Goal: Communication & Community: Answer question/provide support

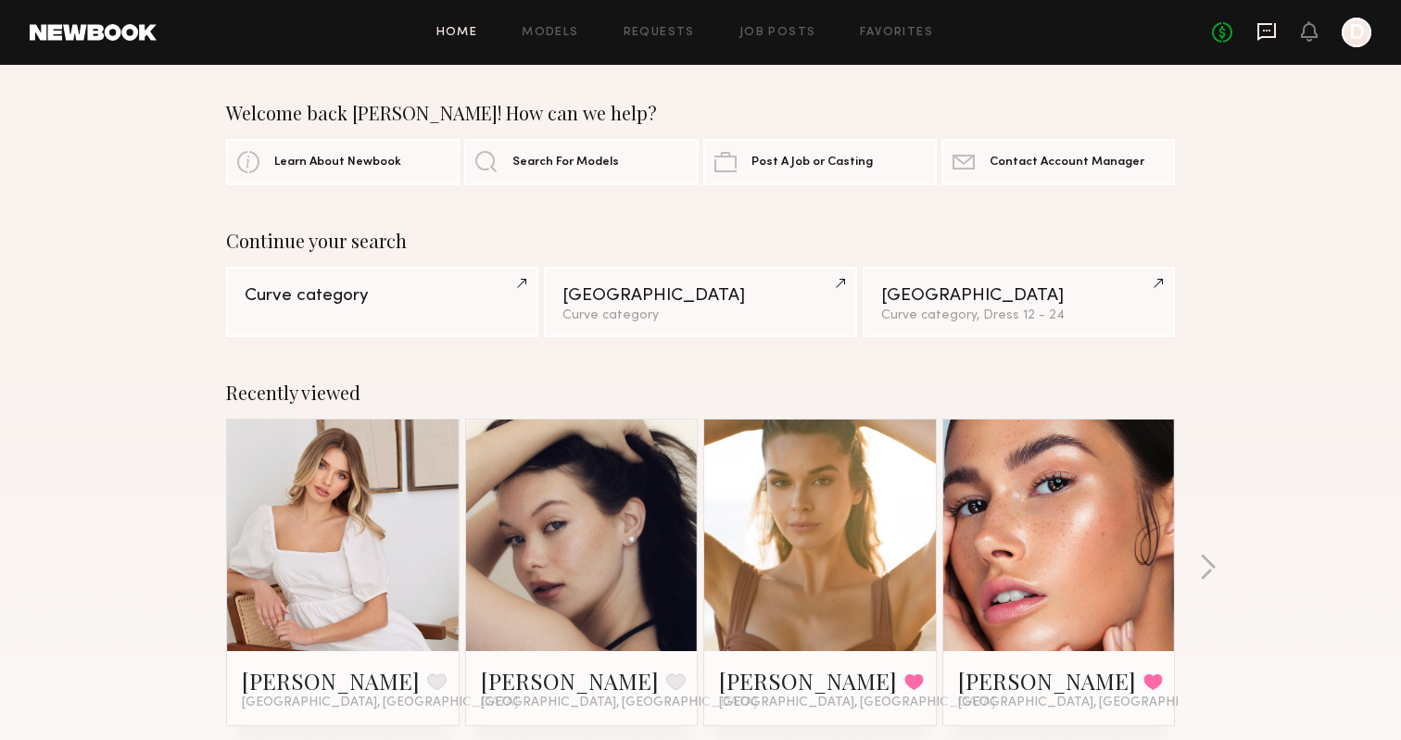
click at [1270, 32] on icon at bounding box center [1267, 31] width 20 height 20
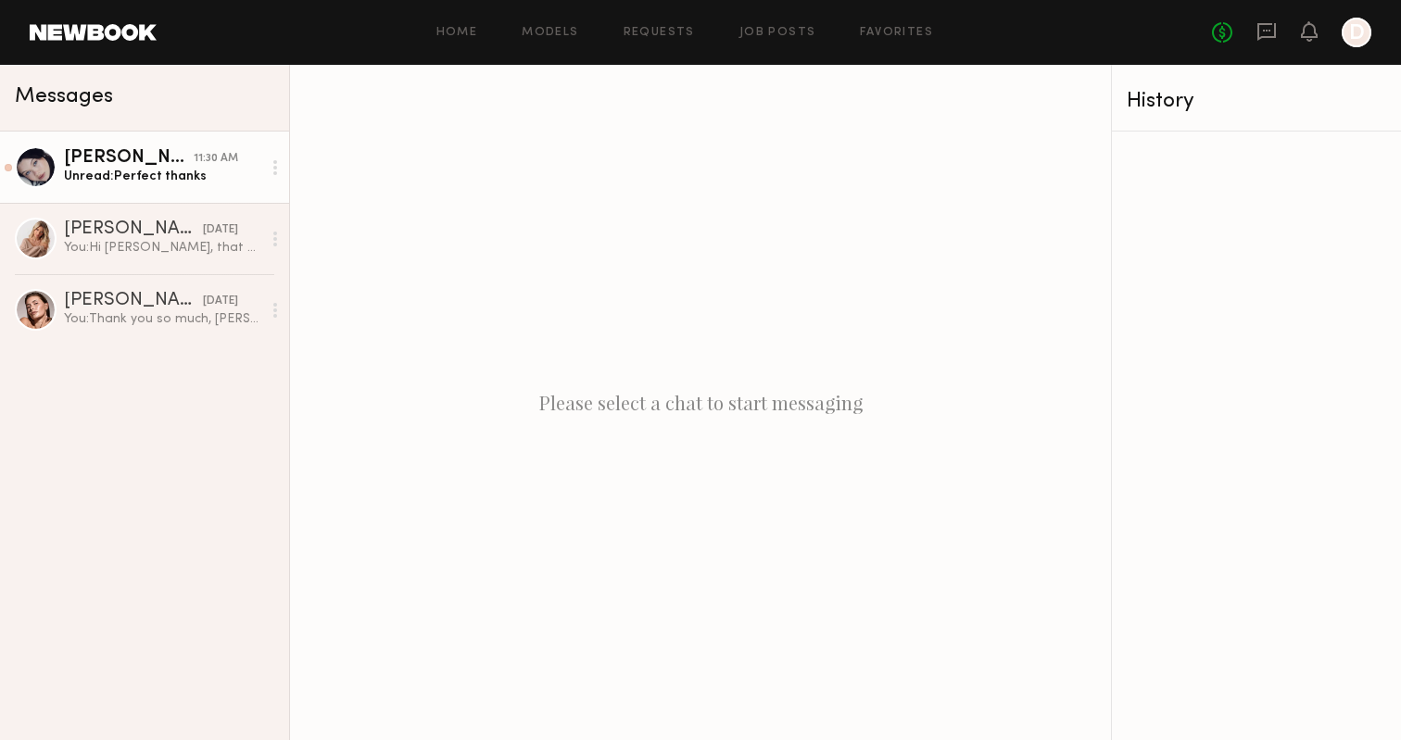
click at [117, 166] on div "[PERSON_NAME]" at bounding box center [129, 158] width 130 height 19
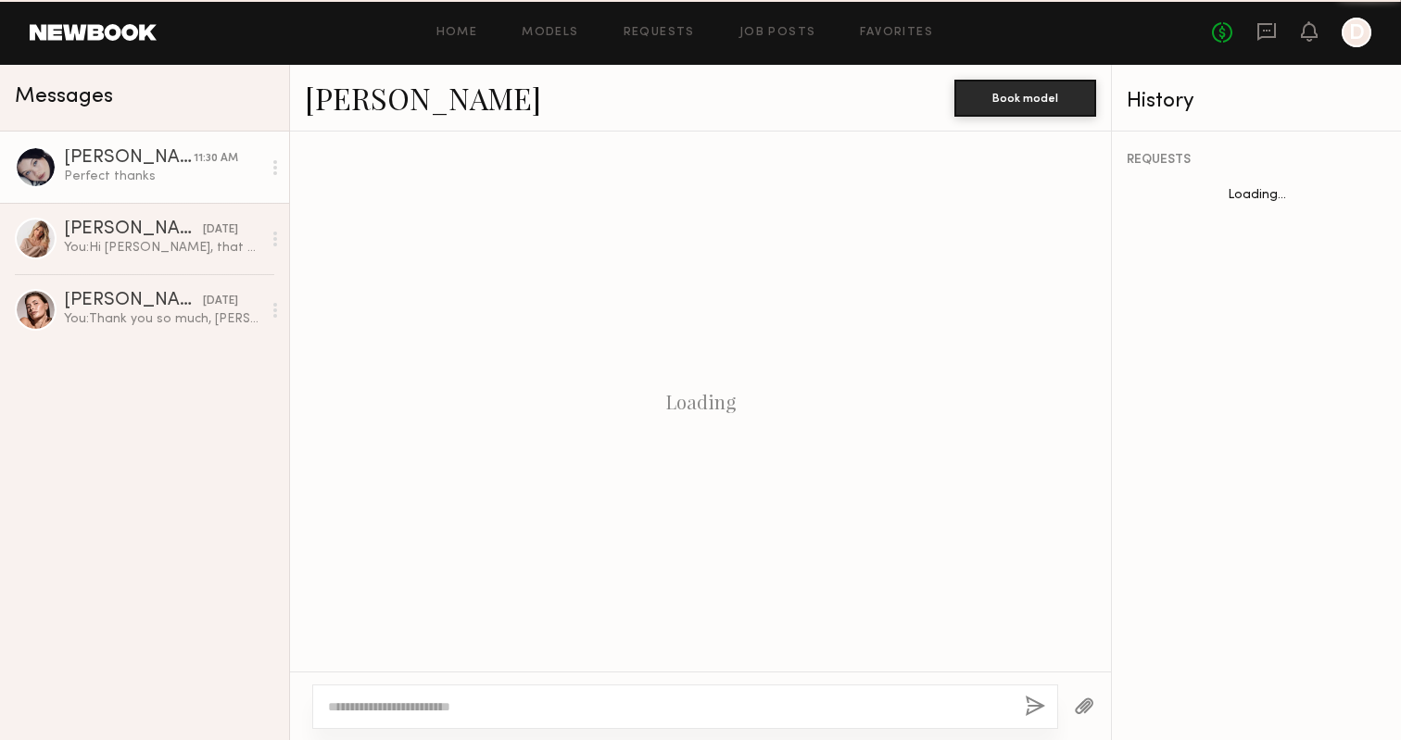
scroll to position [1144, 0]
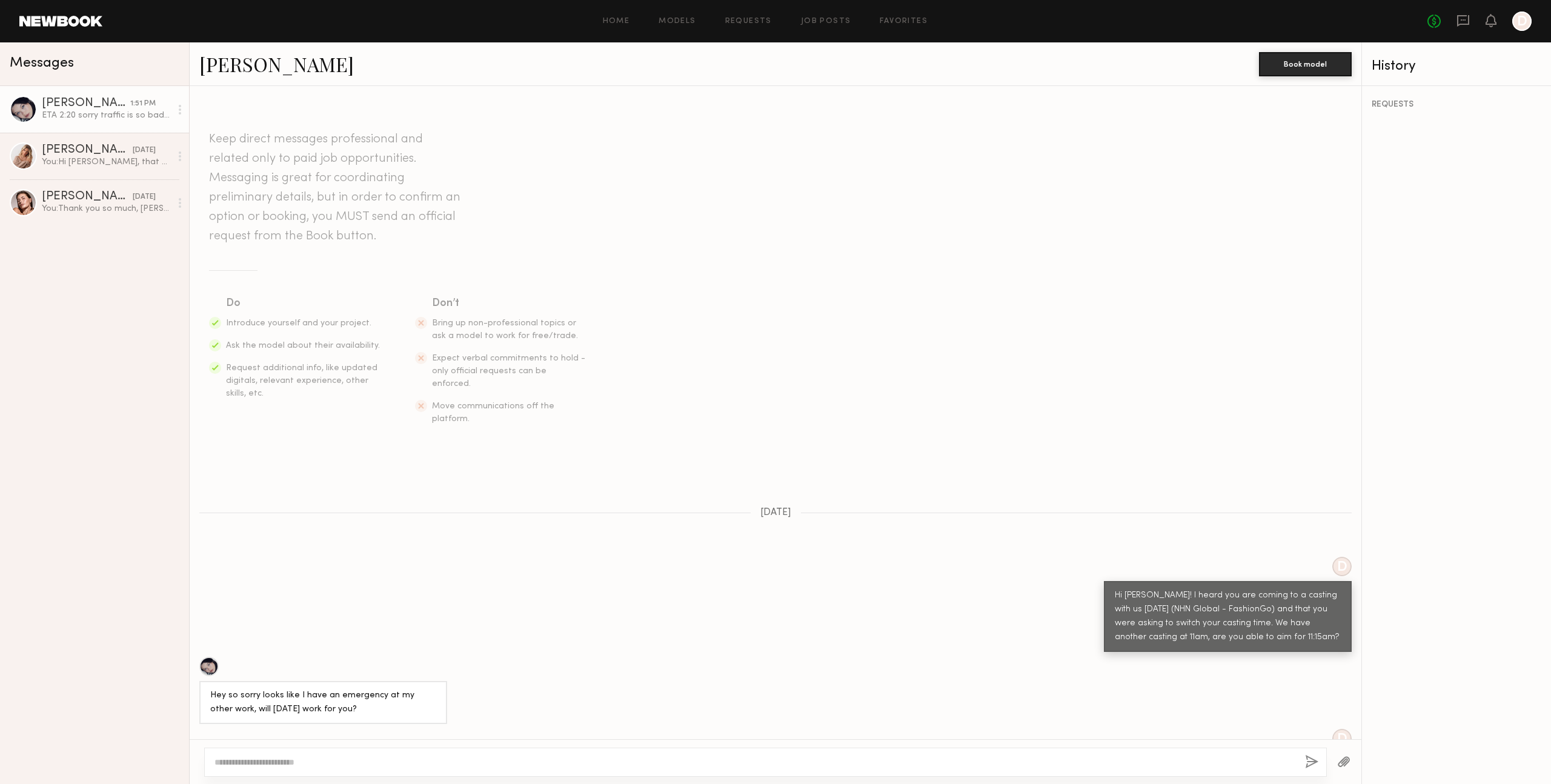
scroll to position [613, 0]
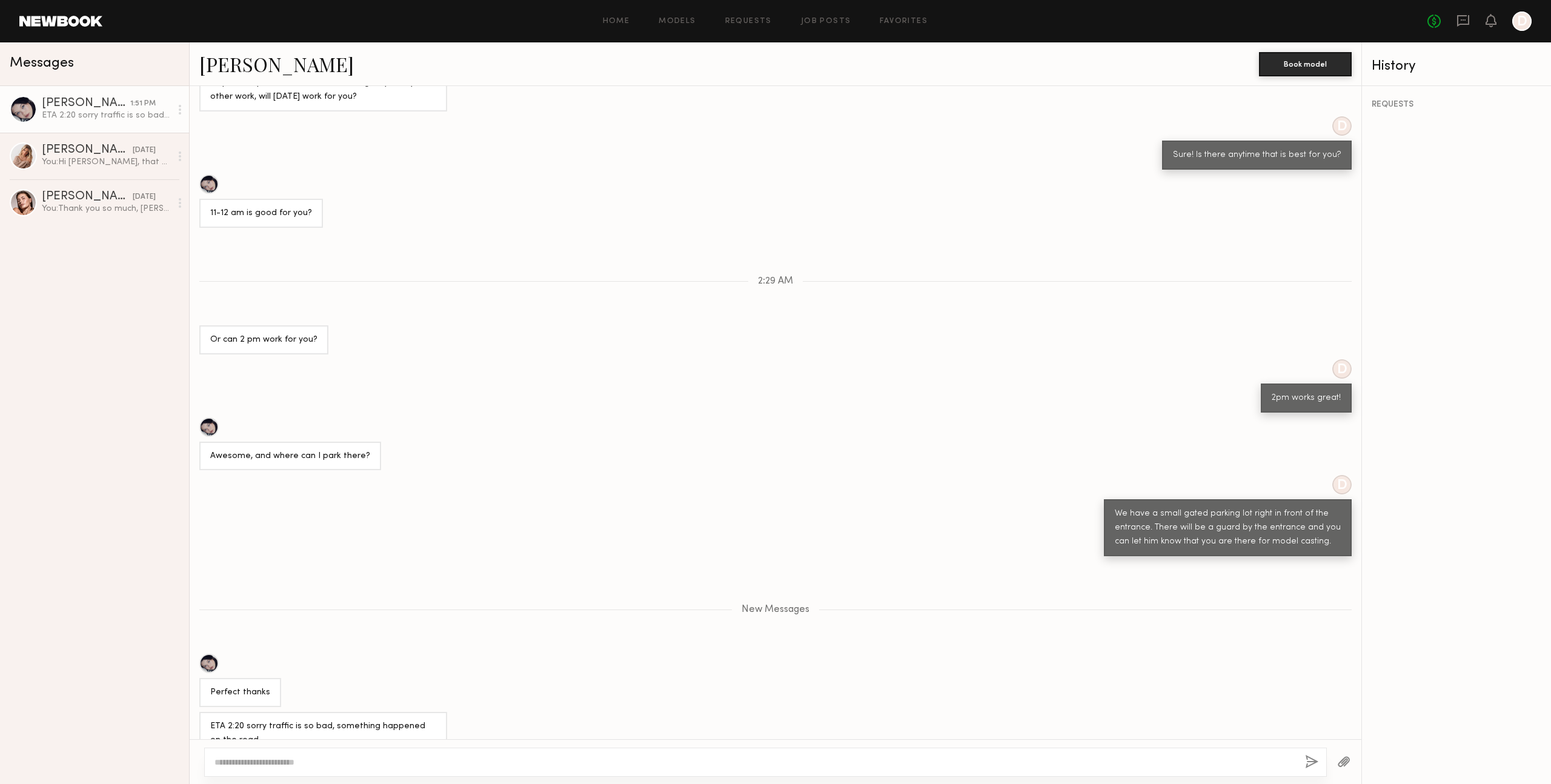
click at [375, 753] on div at bounding box center [765, 762] width 1123 height 29
click at [375, 757] on textarea at bounding box center [755, 762] width 1081 height 12
type textarea "**********"
click at [1309, 764] on button "button" at bounding box center [1312, 762] width 13 height 15
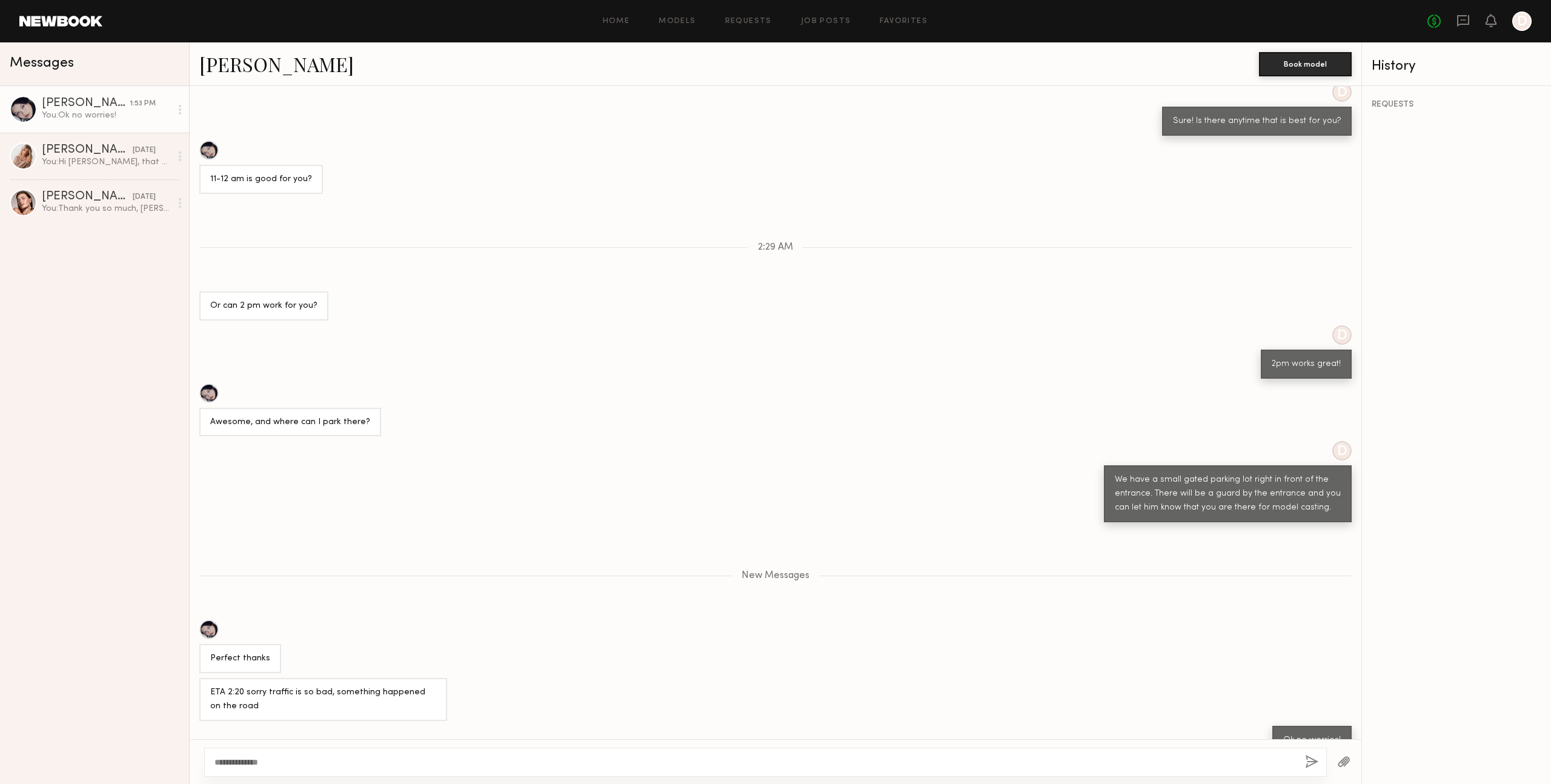
click at [774, 244] on div "Keep direct messages professional and related only to paid job opportunities. M…" at bounding box center [776, 413] width 1172 height 653
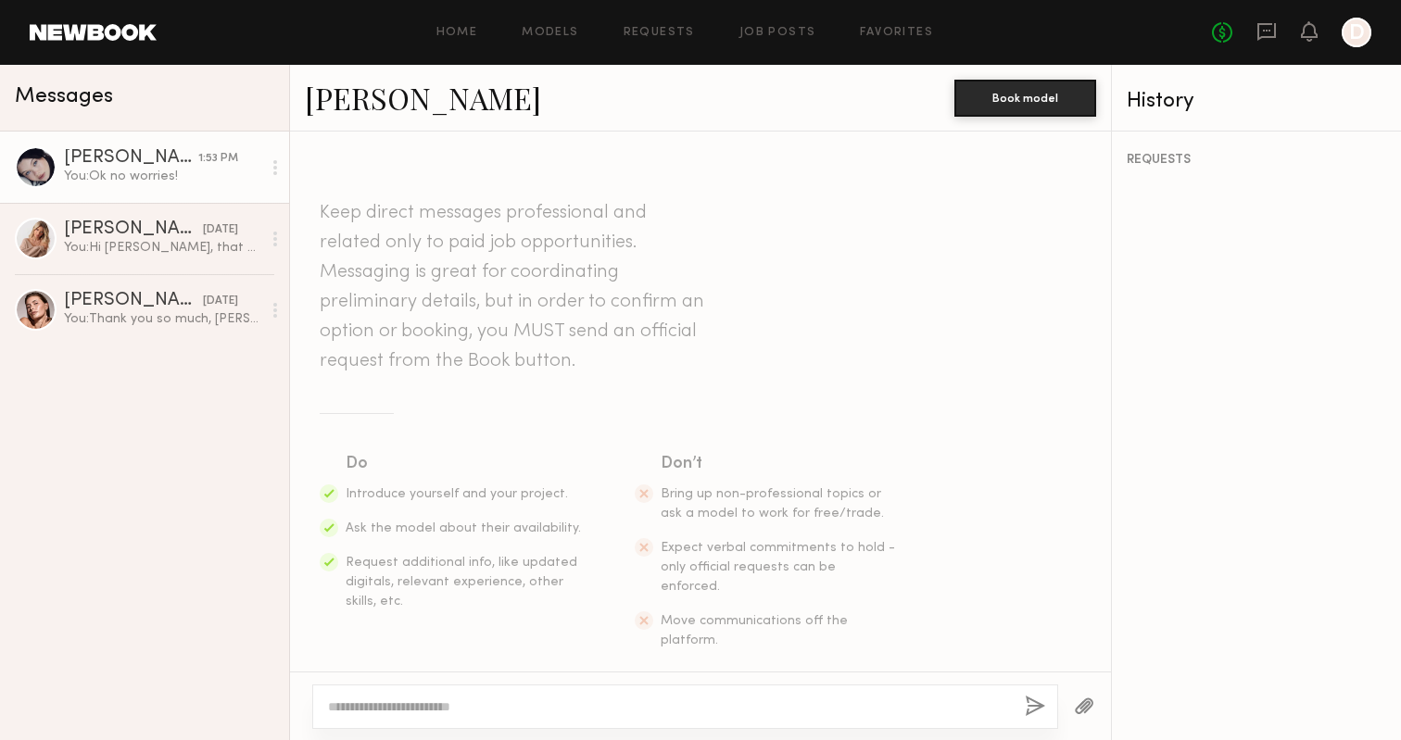
scroll to position [1447, 0]
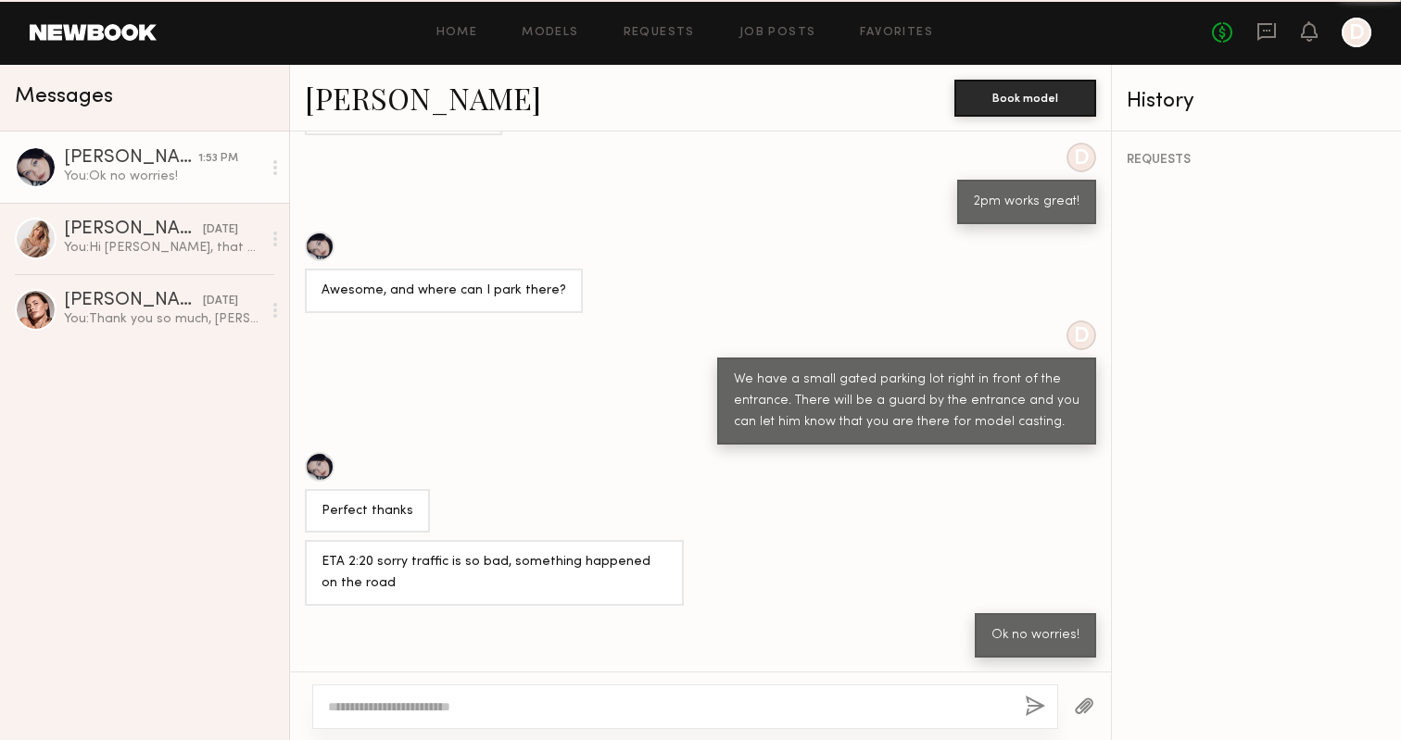
scroll to position [772, 0]
